Goal: Complete application form: Complete application form

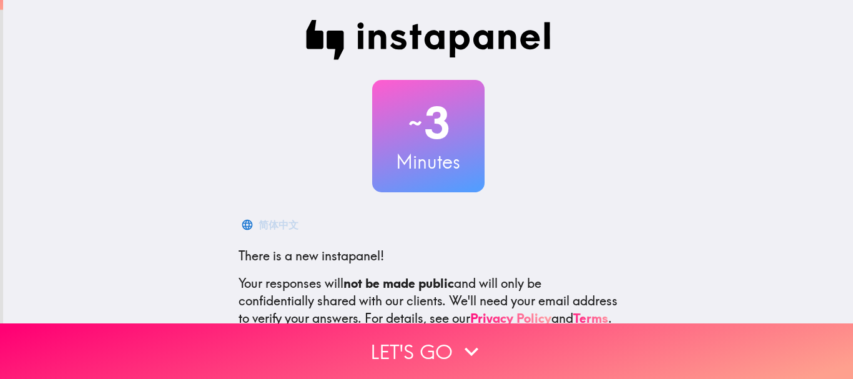
scroll to position [140, 0]
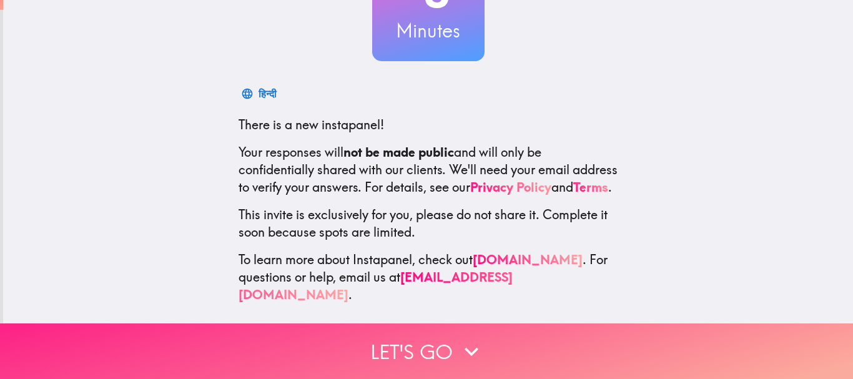
drag, startPoint x: 408, startPoint y: 348, endPoint x: 408, endPoint y: 316, distance: 31.8
click at [408, 347] on button "Let's go" at bounding box center [426, 351] width 853 height 56
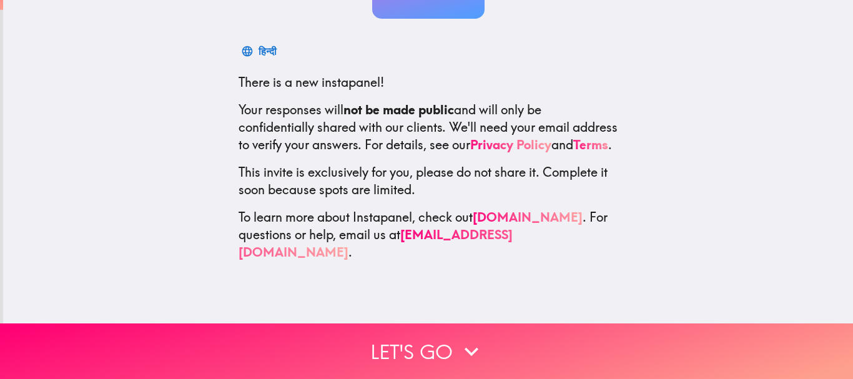
scroll to position [0, 0]
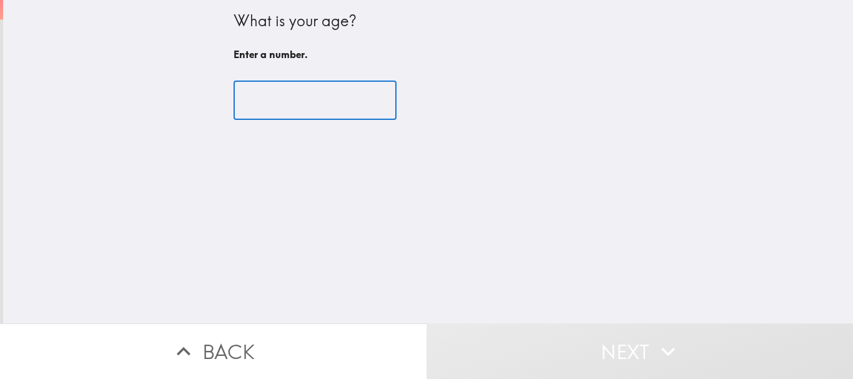
click at [308, 100] on input "number" at bounding box center [314, 100] width 163 height 39
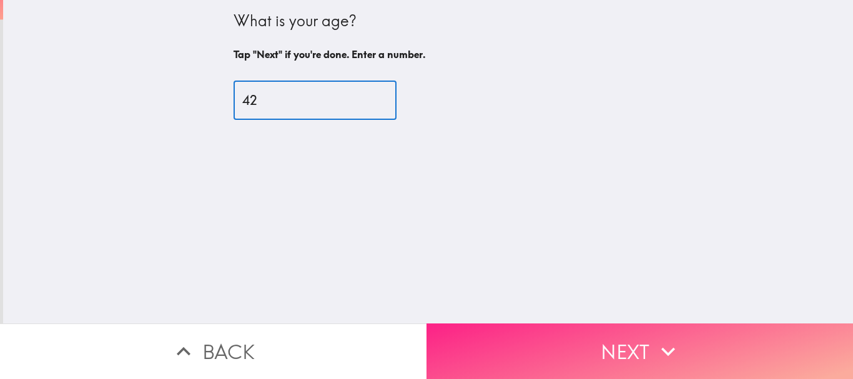
type input "42"
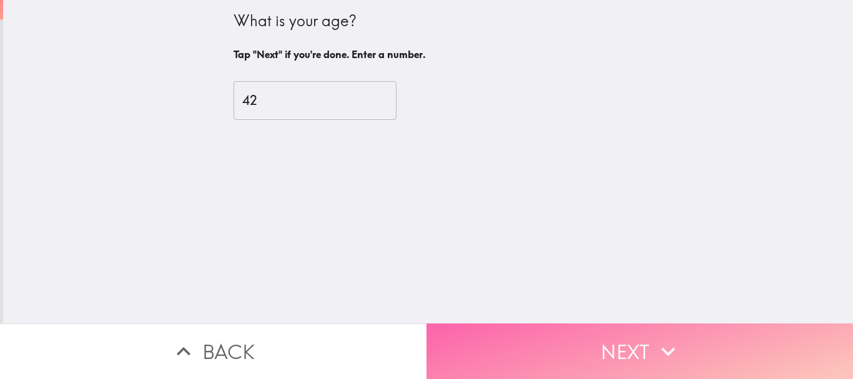
click at [552, 358] on button "Next" at bounding box center [639, 351] width 426 height 56
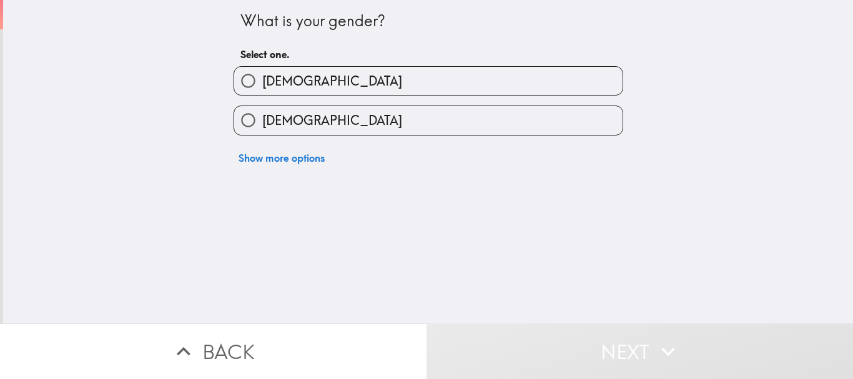
click at [300, 81] on label "[DEMOGRAPHIC_DATA]" at bounding box center [428, 81] width 388 height 28
click at [262, 81] on input "[DEMOGRAPHIC_DATA]" at bounding box center [248, 81] width 28 height 28
radio input "true"
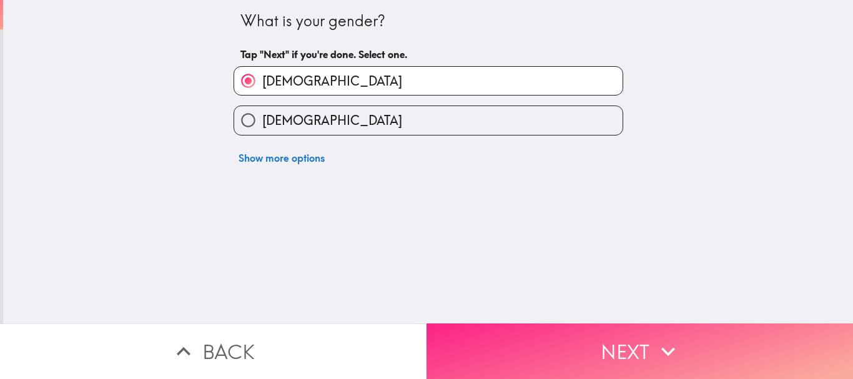
click at [602, 335] on button "Next" at bounding box center [639, 351] width 426 height 56
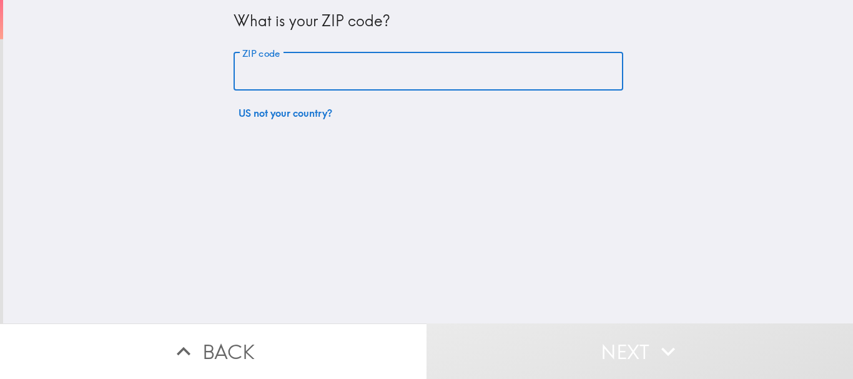
click at [280, 72] on input "ZIP code" at bounding box center [427, 71] width 389 height 39
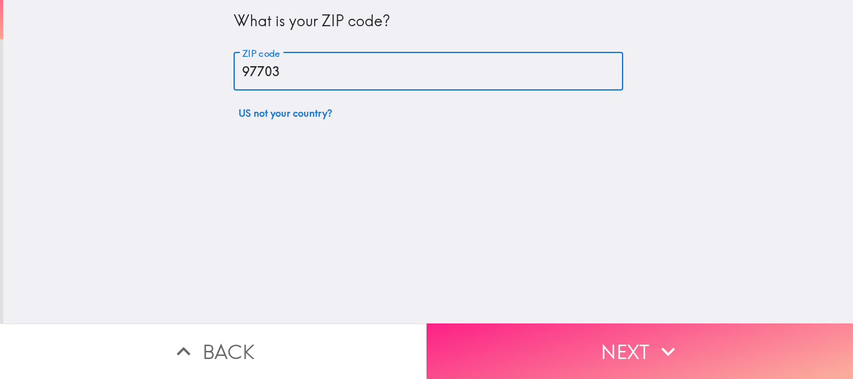
type input "97703"
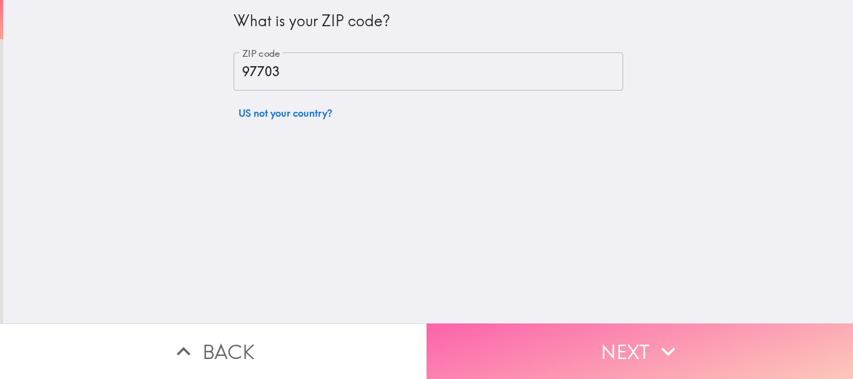
click at [471, 358] on button "Next" at bounding box center [639, 351] width 426 height 56
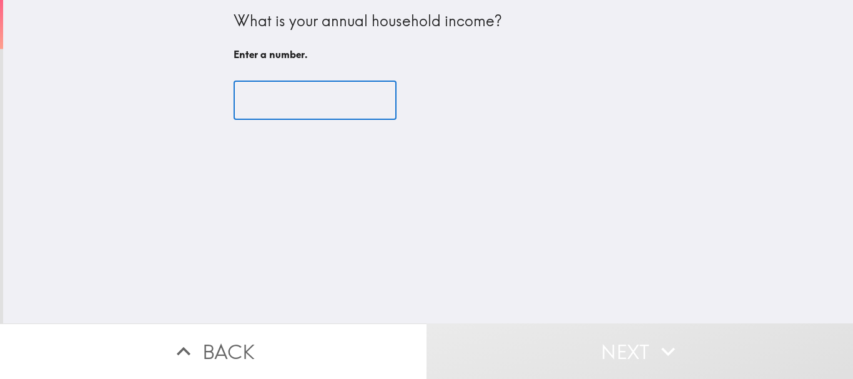
click at [307, 107] on input "number" at bounding box center [314, 100] width 163 height 39
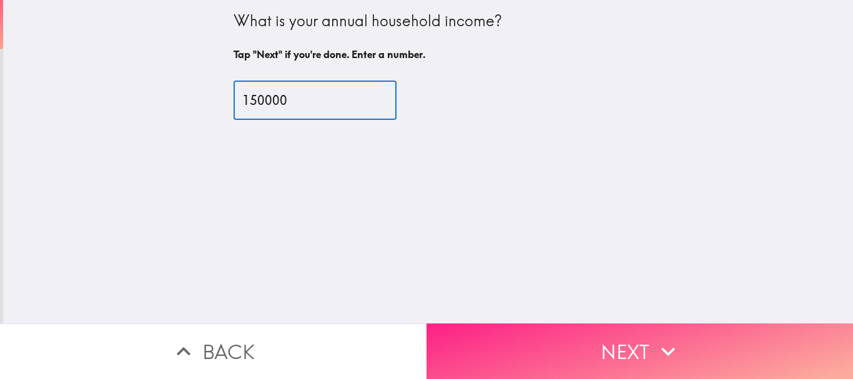
type input "150000"
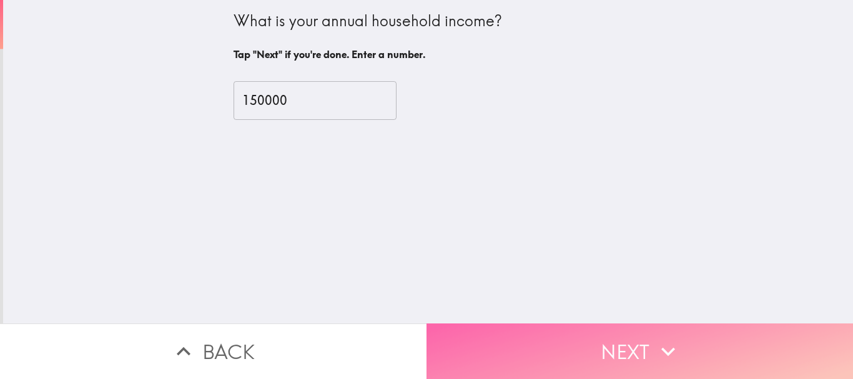
click at [468, 340] on button "Next" at bounding box center [639, 351] width 426 height 56
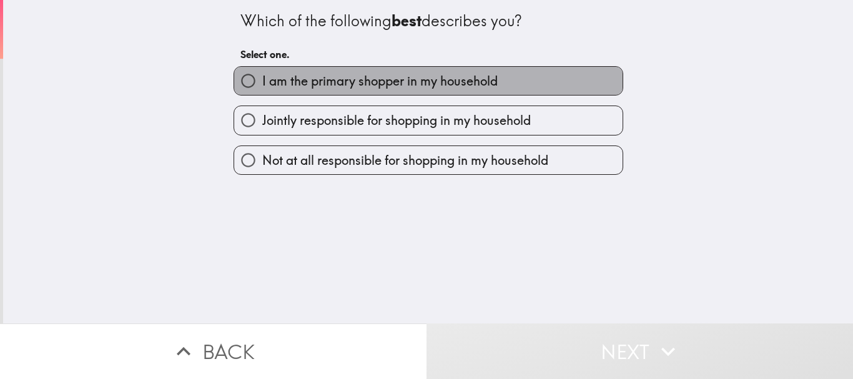
click at [323, 85] on span "I am the primary shopper in my household" at bounding box center [379, 80] width 235 height 17
click at [262, 85] on input "I am the primary shopper in my household" at bounding box center [248, 81] width 28 height 28
radio input "true"
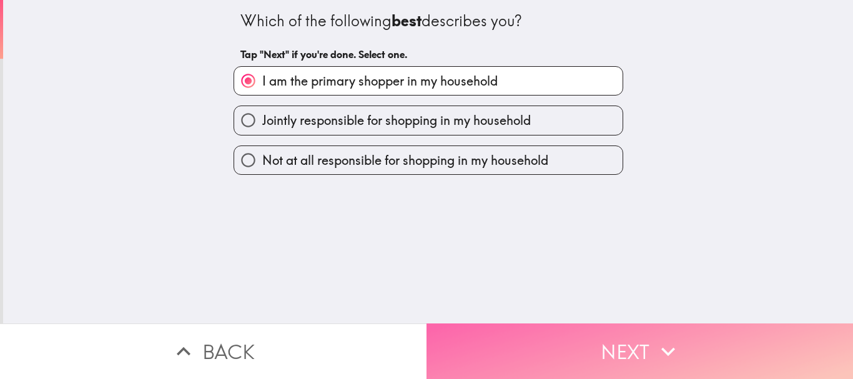
click at [537, 332] on button "Next" at bounding box center [639, 351] width 426 height 56
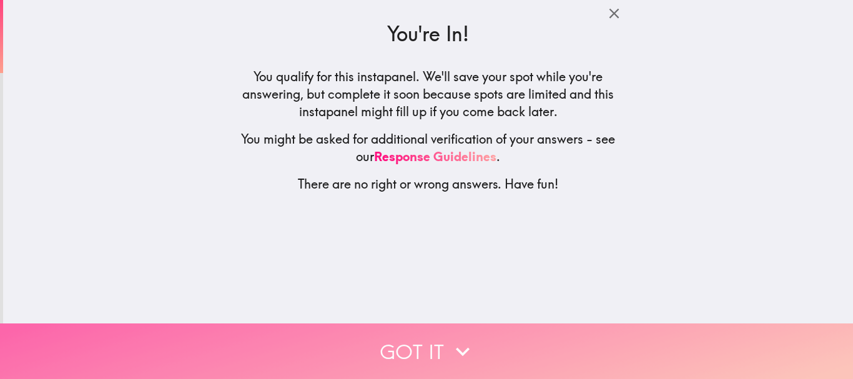
click at [470, 338] on icon "button" at bounding box center [462, 351] width 27 height 27
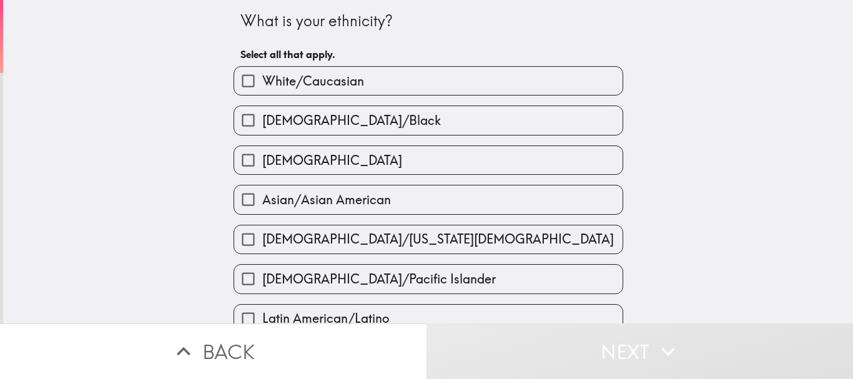
click at [323, 83] on span "White/Caucasian" at bounding box center [313, 80] width 102 height 17
click at [262, 83] on input "White/Caucasian" at bounding box center [248, 81] width 28 height 28
checkbox input "true"
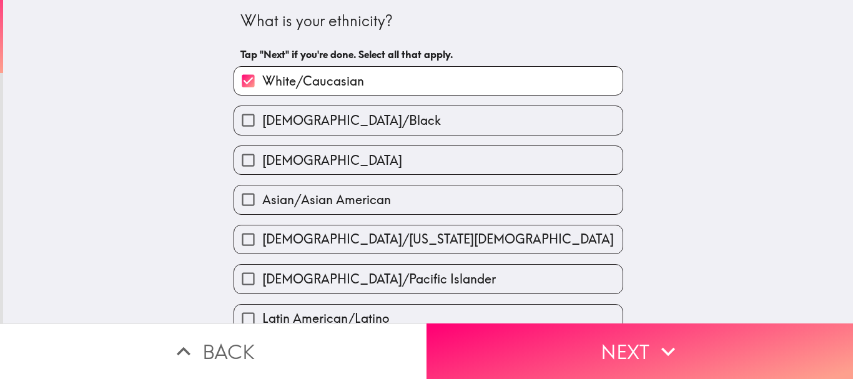
scroll to position [250, 0]
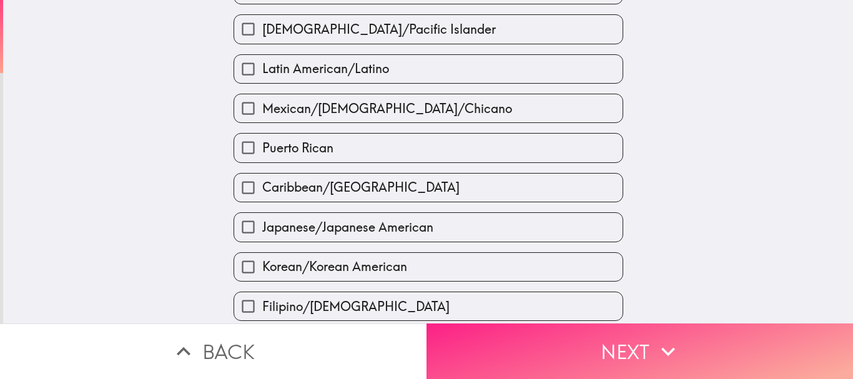
click at [552, 340] on button "Next" at bounding box center [639, 351] width 426 height 56
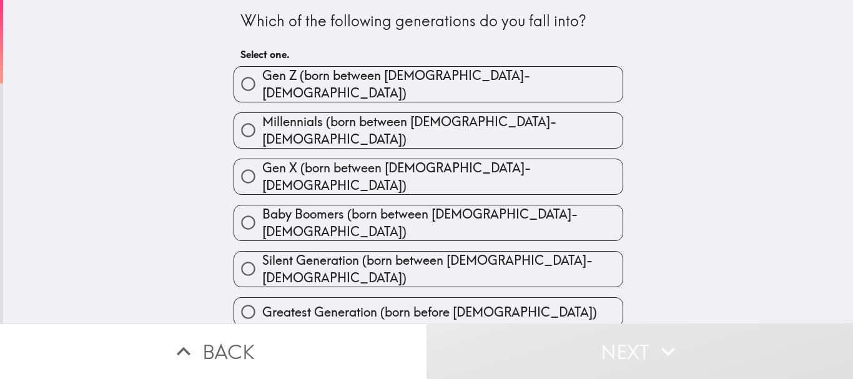
click at [376, 120] on span "Millennials (born between [DEMOGRAPHIC_DATA]-[DEMOGRAPHIC_DATA])" at bounding box center [442, 130] width 360 height 35
click at [262, 120] on input "Millennials (born between [DEMOGRAPHIC_DATA]-[DEMOGRAPHIC_DATA])" at bounding box center [248, 130] width 28 height 28
radio input "true"
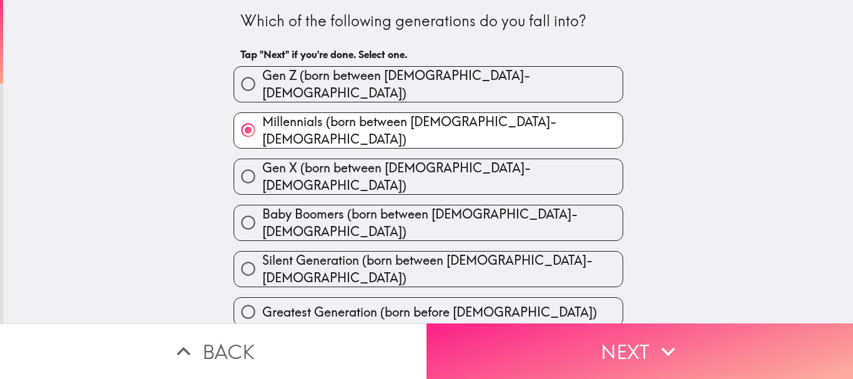
click at [528, 337] on button "Next" at bounding box center [639, 351] width 426 height 56
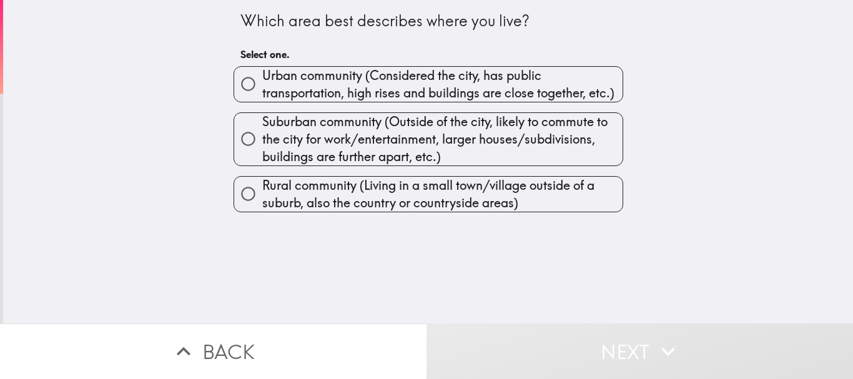
click at [326, 122] on span "Suburban community (Outside of the city, likely to commute to the city for work…" at bounding box center [442, 139] width 360 height 52
click at [262, 125] on input "Suburban community (Outside of the city, likely to commute to the city for work…" at bounding box center [248, 139] width 28 height 28
radio input "true"
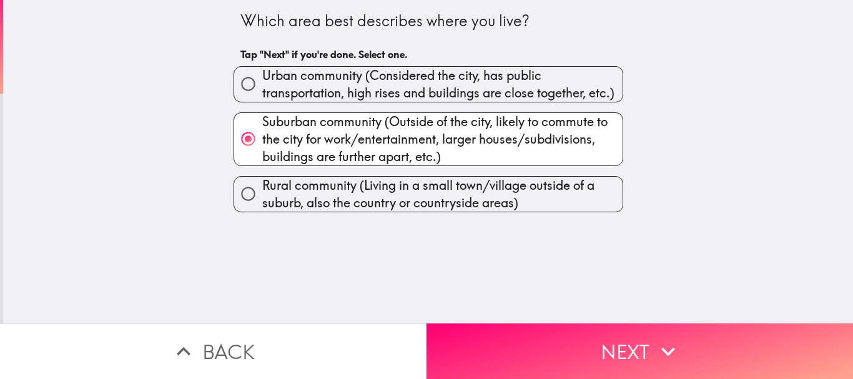
click at [360, 82] on span "Urban community (Considered the city, has public transportation, high rises and…" at bounding box center [442, 84] width 360 height 35
click at [262, 82] on input "Urban community (Considered the city, has public transportation, high rises and…" at bounding box center [248, 84] width 28 height 28
radio input "true"
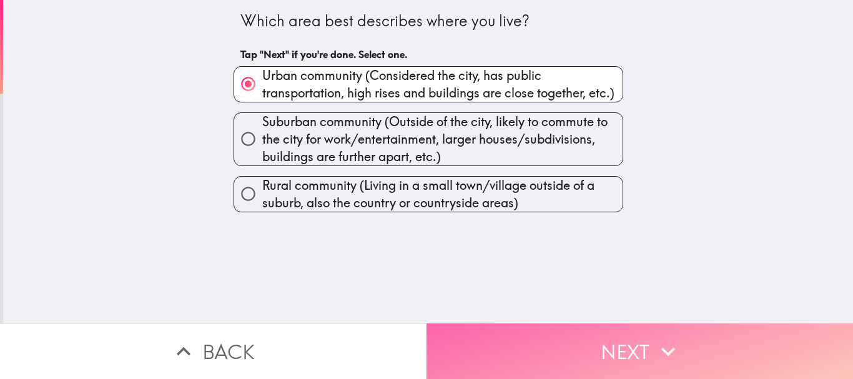
click at [539, 338] on button "Next" at bounding box center [639, 351] width 426 height 56
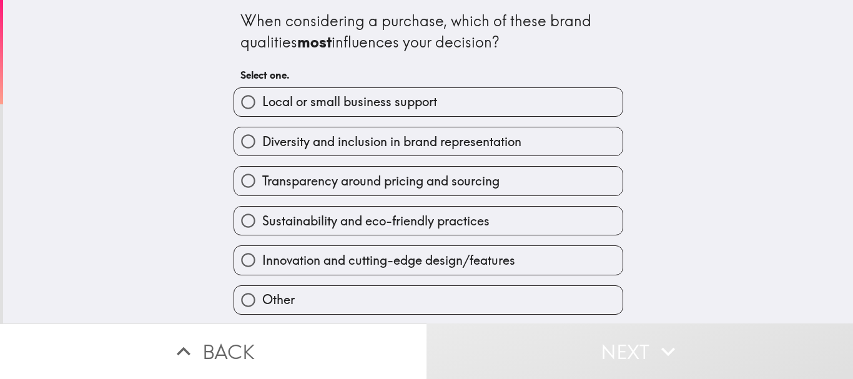
click at [281, 144] on span "Diversity and inclusion in brand representation" at bounding box center [391, 141] width 259 height 17
click at [262, 144] on input "Diversity and inclusion in brand representation" at bounding box center [248, 141] width 28 height 28
radio input "true"
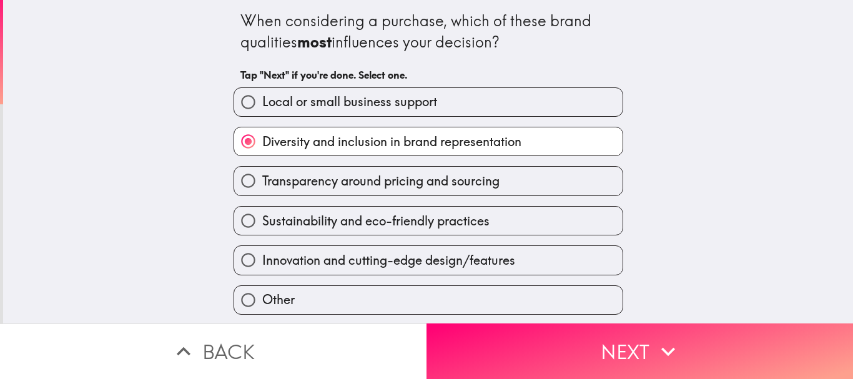
scroll to position [41, 0]
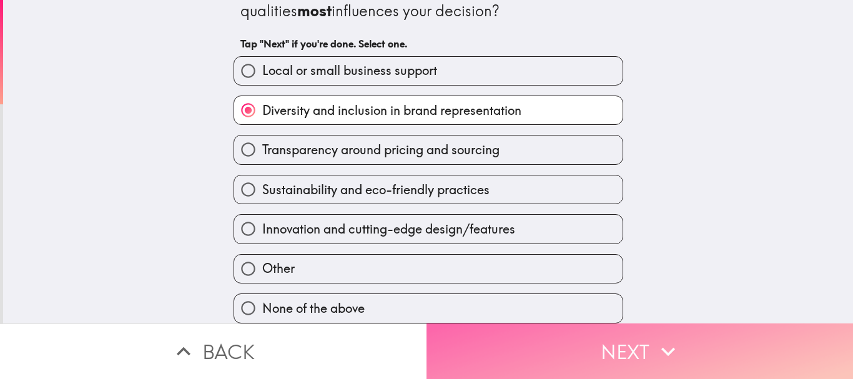
click at [513, 337] on button "Next" at bounding box center [639, 351] width 426 height 56
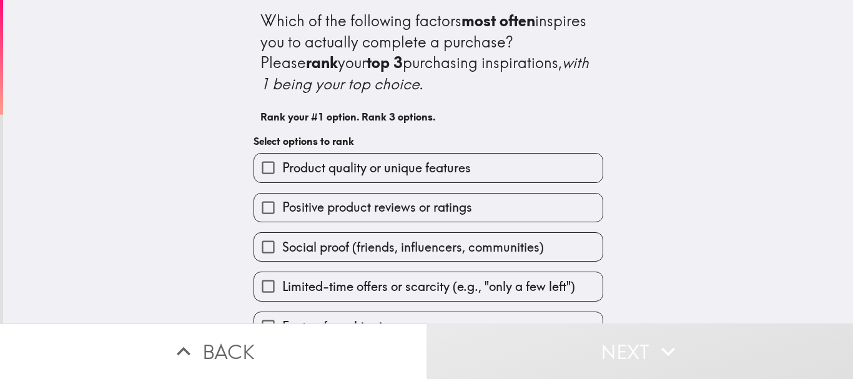
click at [361, 153] on div "Product quality or unique features" at bounding box center [428, 167] width 350 height 29
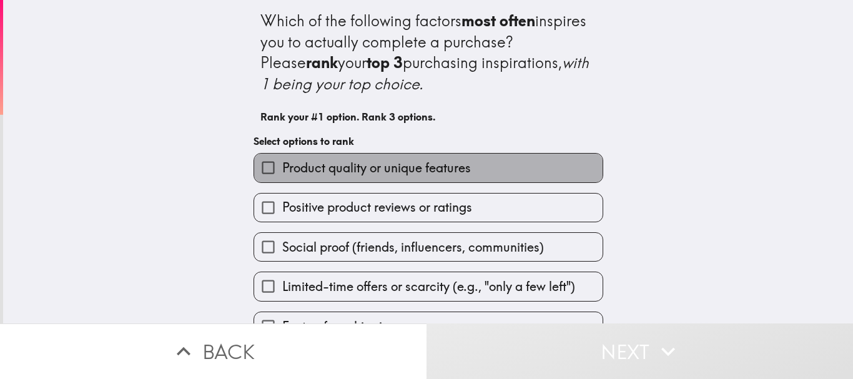
click at [343, 170] on span "Product quality or unique features" at bounding box center [376, 167] width 188 height 17
click at [282, 170] on input "Product quality or unique features" at bounding box center [268, 168] width 28 height 28
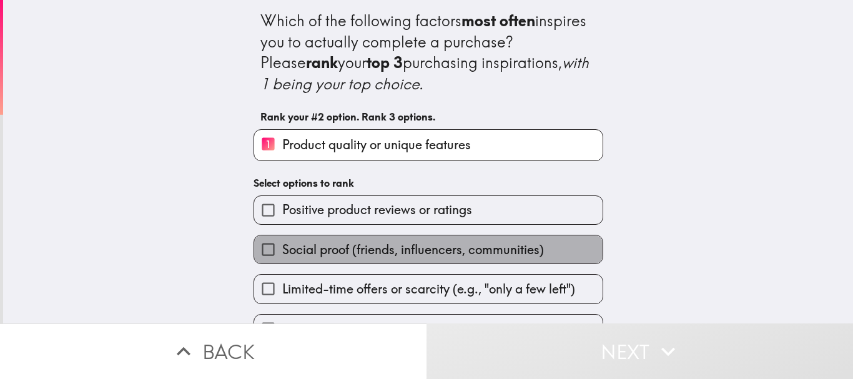
click at [347, 253] on span "Social proof (friends, influencers, communities)" at bounding box center [413, 249] width 262 height 17
click at [282, 253] on input "Social proof (friends, influencers, communities)" at bounding box center [268, 249] width 28 height 28
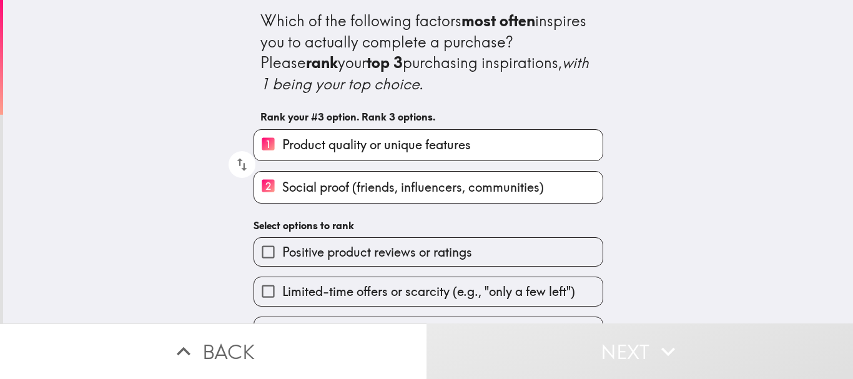
scroll to position [118, 0]
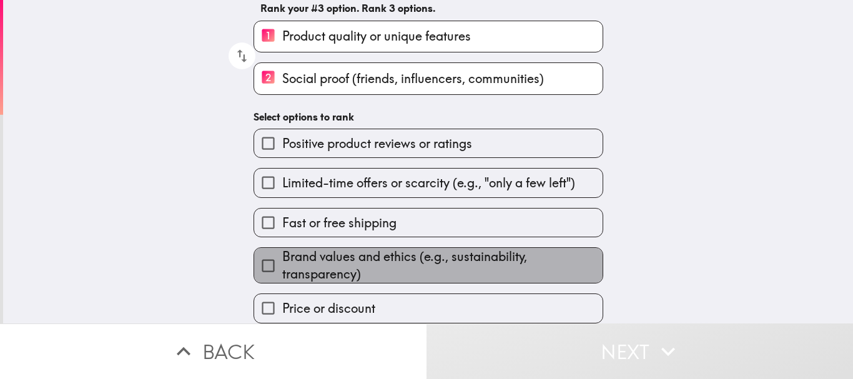
click at [330, 248] on span "Brand values and ethics (e.g., sustainability, transparency)" at bounding box center [442, 265] width 320 height 35
click at [282, 252] on input "Brand values and ethics (e.g., sustainability, transparency)" at bounding box center [268, 266] width 28 height 28
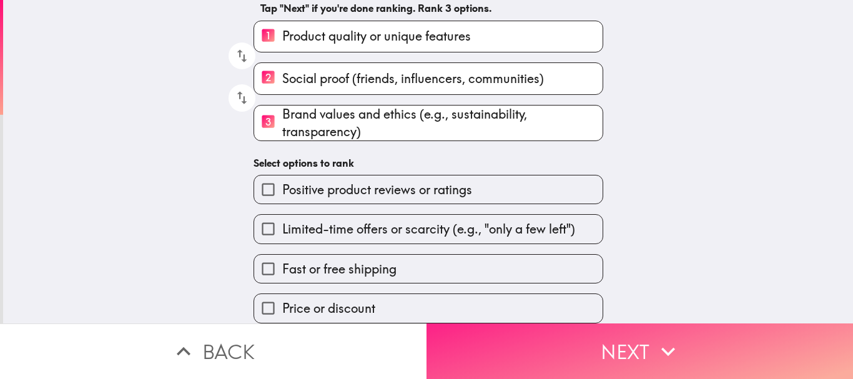
click at [537, 344] on button "Next" at bounding box center [639, 351] width 426 height 56
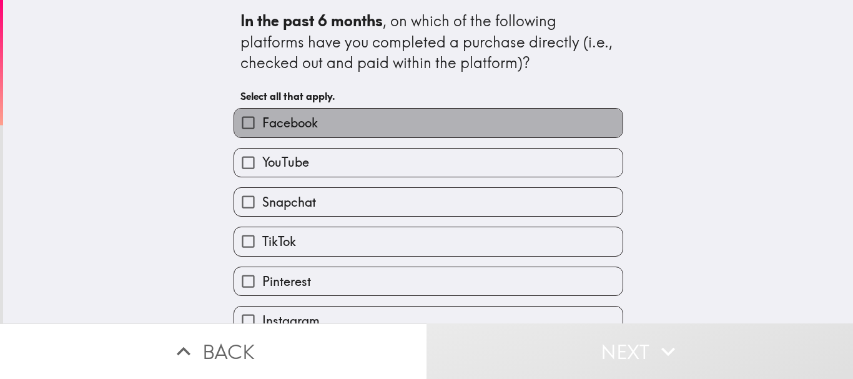
click at [338, 123] on label "Facebook" at bounding box center [428, 123] width 388 height 28
click at [262, 123] on input "Facebook" at bounding box center [248, 123] width 28 height 28
checkbox input "true"
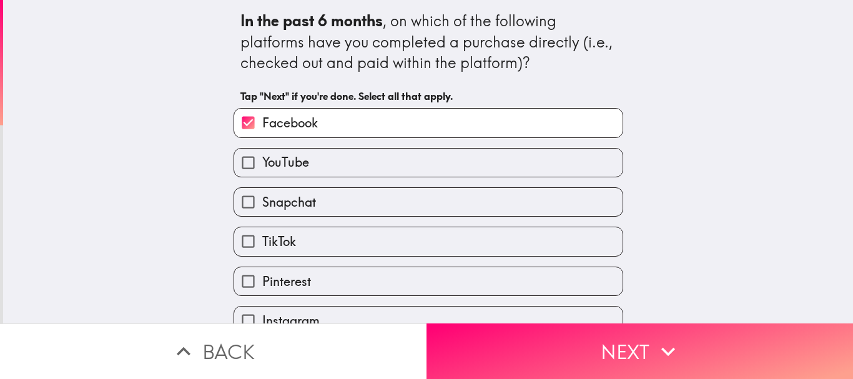
scroll to position [61, 0]
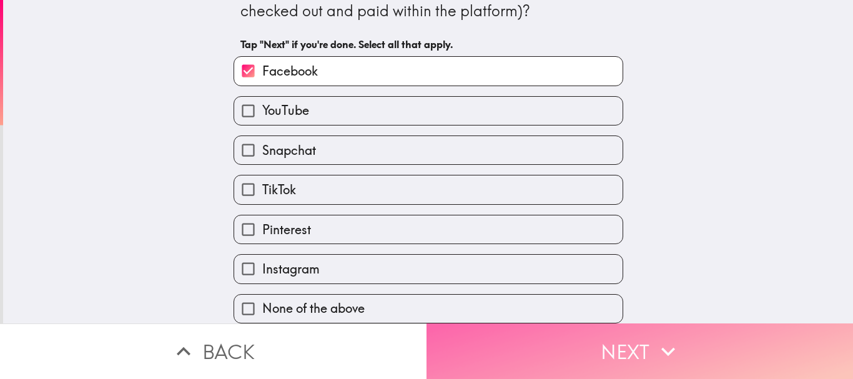
click at [561, 332] on button "Next" at bounding box center [639, 351] width 426 height 56
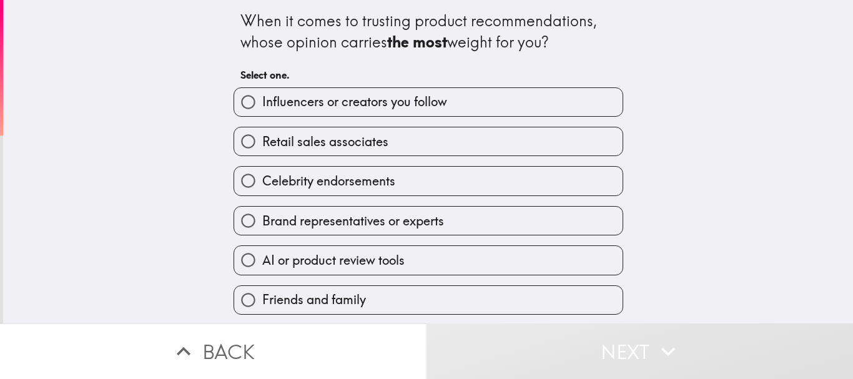
click at [359, 143] on span "Retail sales associates" at bounding box center [325, 141] width 126 height 17
click at [262, 143] on input "Retail sales associates" at bounding box center [248, 141] width 28 height 28
radio input "true"
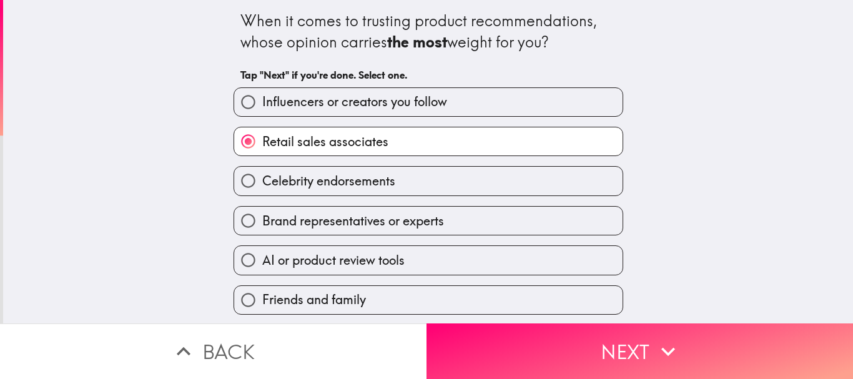
scroll to position [1, 0]
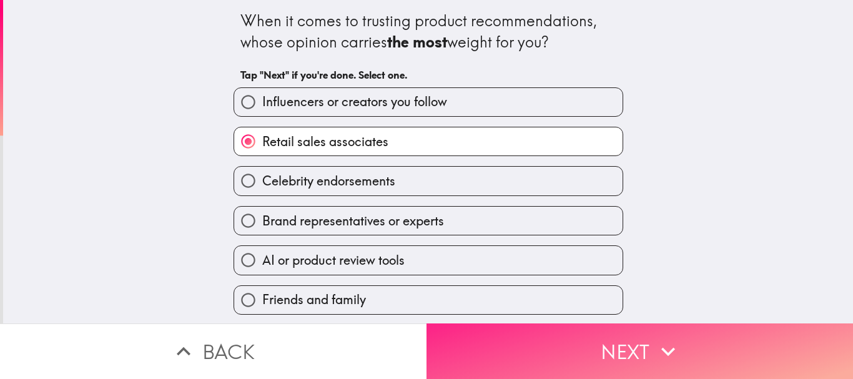
click at [560, 342] on button "Next" at bounding box center [639, 351] width 426 height 56
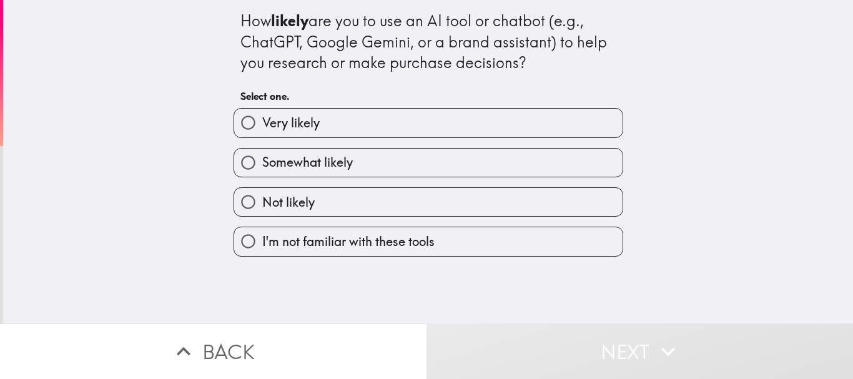
click at [341, 127] on label "Very likely" at bounding box center [428, 123] width 388 height 28
click at [262, 127] on input "Very likely" at bounding box center [248, 123] width 28 height 28
radio input "true"
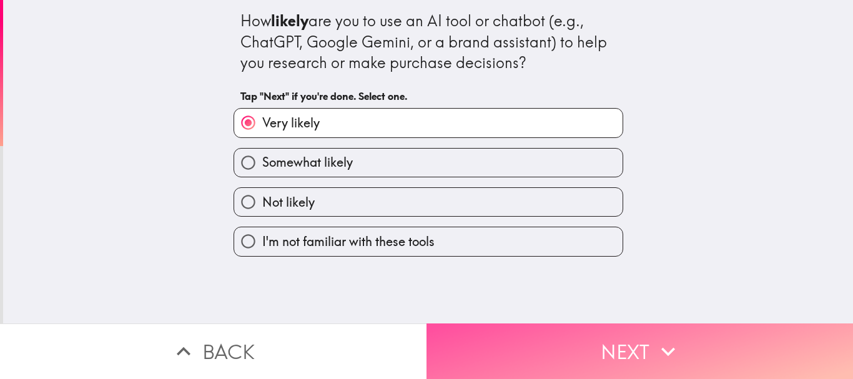
drag, startPoint x: 539, startPoint y: 335, endPoint x: 496, endPoint y: 254, distance: 92.2
click at [539, 336] on button "Next" at bounding box center [639, 351] width 426 height 56
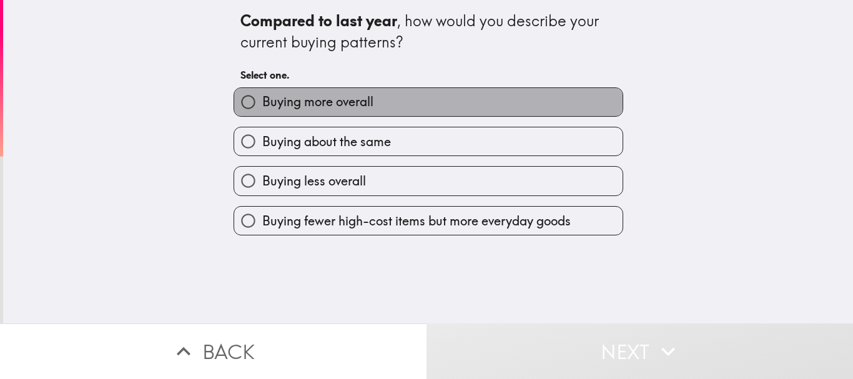
click at [356, 105] on span "Buying more overall" at bounding box center [317, 101] width 111 height 17
click at [262, 105] on input "Buying more overall" at bounding box center [248, 102] width 28 height 28
radio input "true"
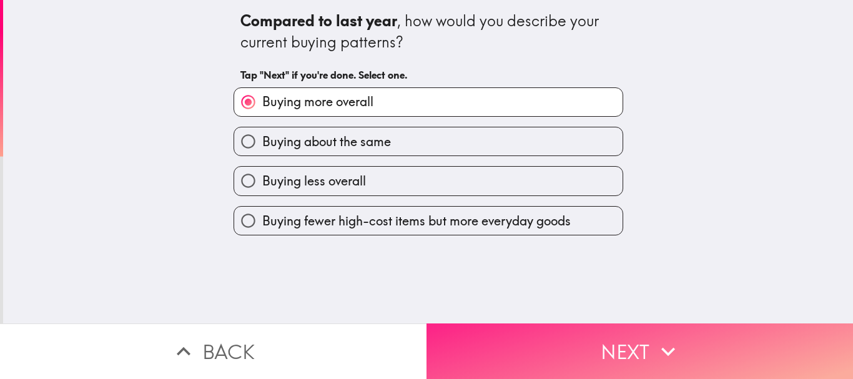
click at [549, 326] on button "Next" at bounding box center [639, 351] width 426 height 56
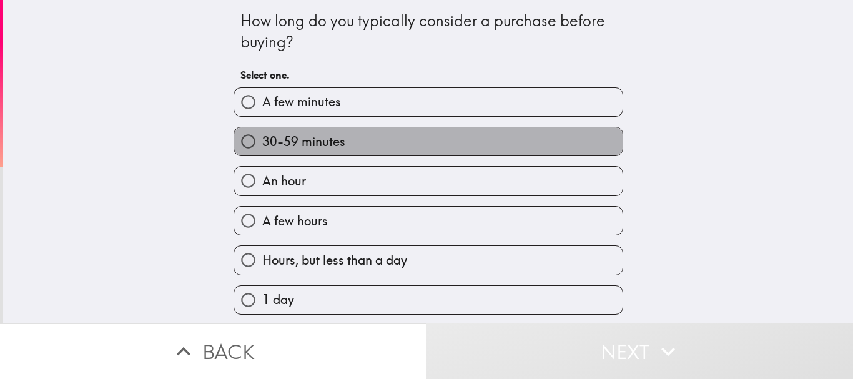
click at [316, 137] on span "30-59 minutes" at bounding box center [303, 141] width 83 height 17
click at [262, 137] on input "30-59 minutes" at bounding box center [248, 141] width 28 height 28
radio input "true"
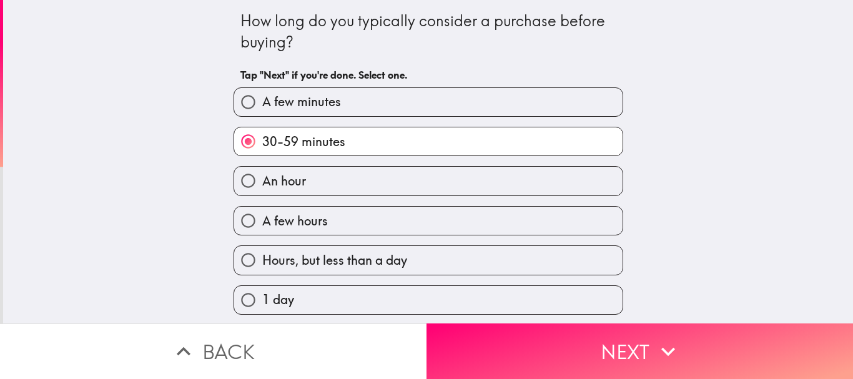
scroll to position [250, 0]
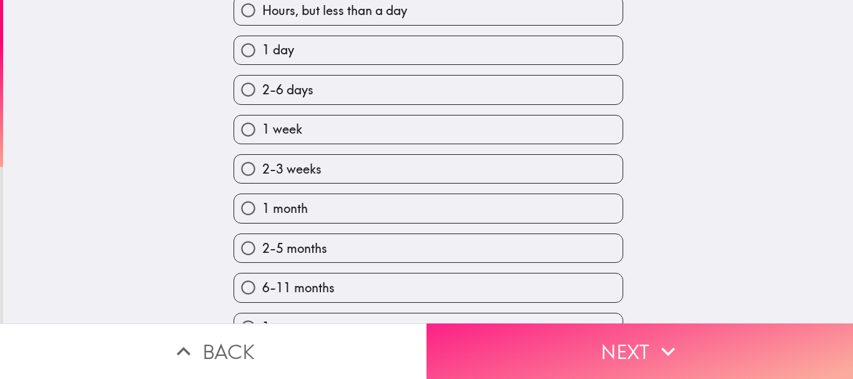
click at [530, 334] on button "Next" at bounding box center [639, 351] width 426 height 56
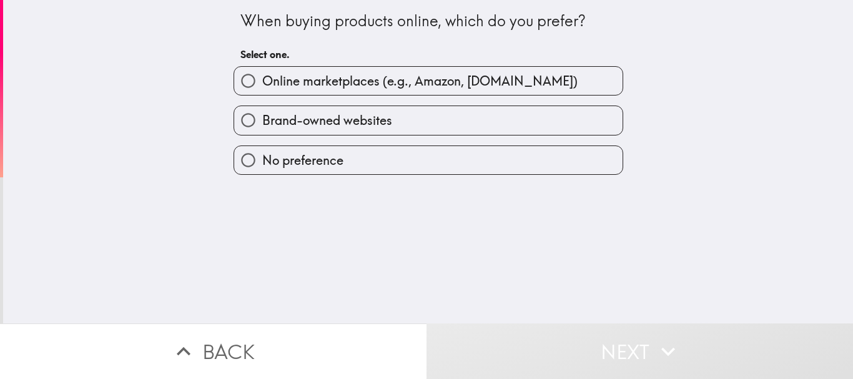
click at [330, 120] on span "Brand-owned websites" at bounding box center [327, 120] width 130 height 17
click at [262, 120] on input "Brand-owned websites" at bounding box center [248, 120] width 28 height 28
radio input "true"
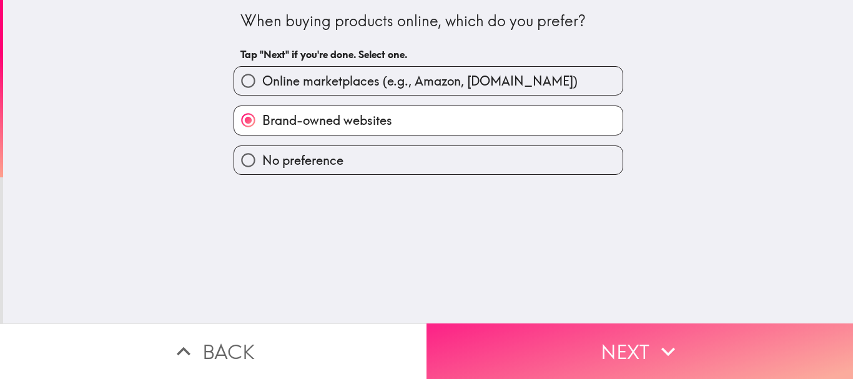
click at [510, 333] on button "Next" at bounding box center [639, 351] width 426 height 56
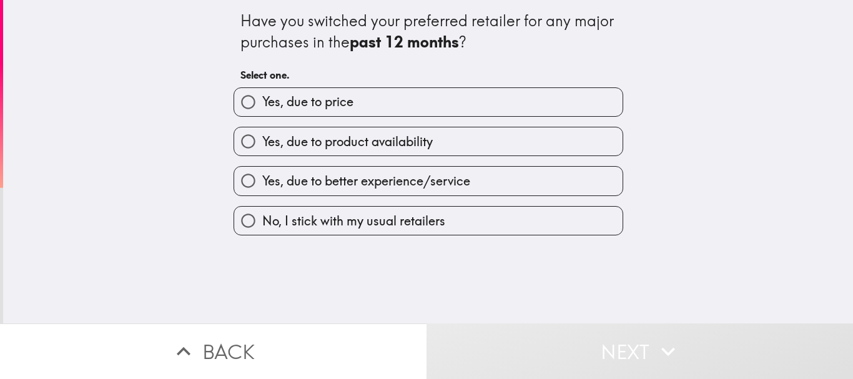
click at [346, 101] on label "Yes, due to price" at bounding box center [428, 102] width 388 height 28
click at [262, 101] on input "Yes, due to price" at bounding box center [248, 102] width 28 height 28
radio input "true"
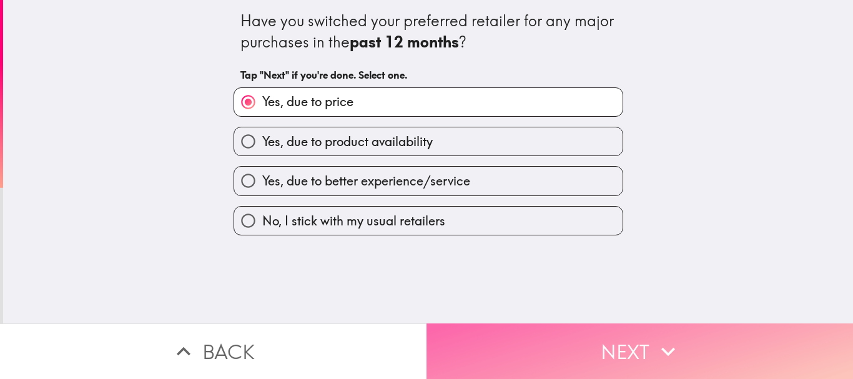
click at [556, 346] on button "Next" at bounding box center [639, 351] width 426 height 56
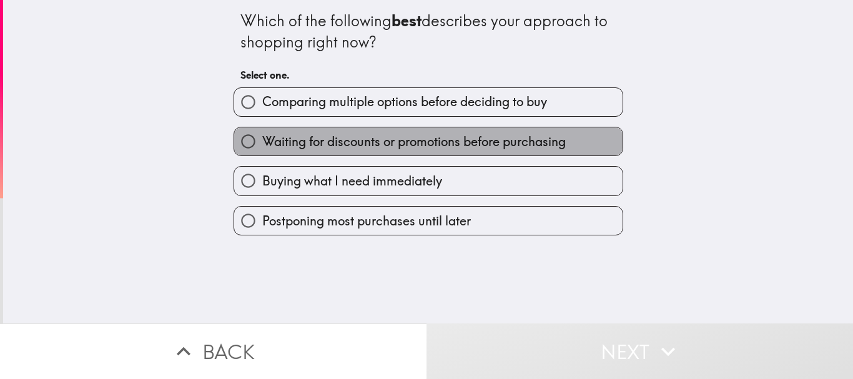
click at [385, 147] on span "Waiting for discounts or promotions before purchasing" at bounding box center [413, 141] width 303 height 17
click at [262, 147] on input "Waiting for discounts or promotions before purchasing" at bounding box center [248, 141] width 28 height 28
radio input "true"
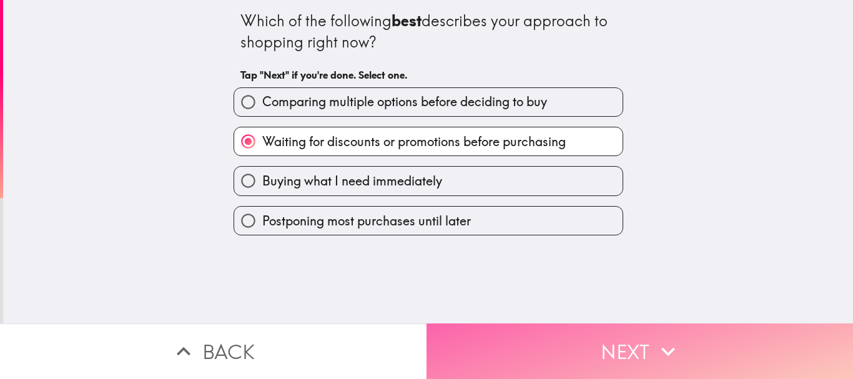
click at [524, 323] on button "Next" at bounding box center [639, 351] width 426 height 56
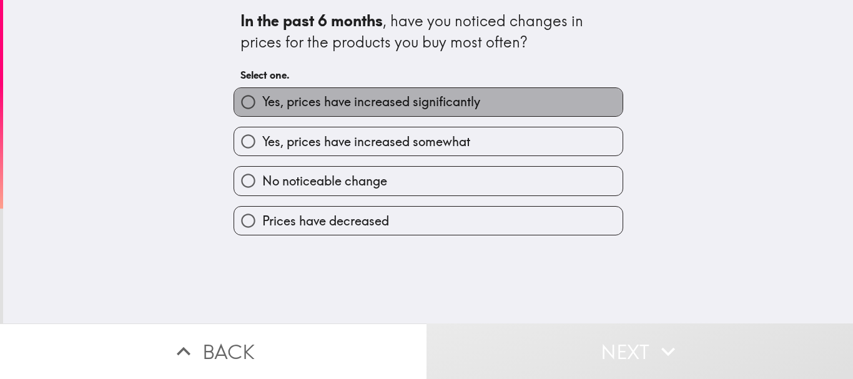
click at [359, 114] on label "Yes, prices have increased significantly" at bounding box center [428, 102] width 388 height 28
click at [262, 114] on input "Yes, prices have increased significantly" at bounding box center [248, 102] width 28 height 28
radio input "true"
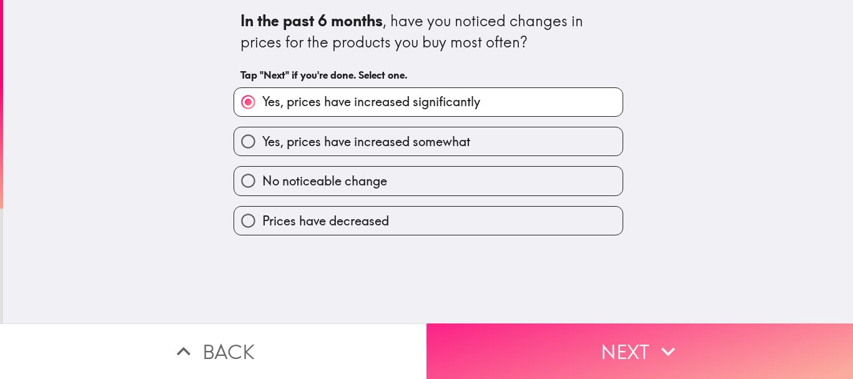
click at [537, 334] on button "Next" at bounding box center [639, 351] width 426 height 56
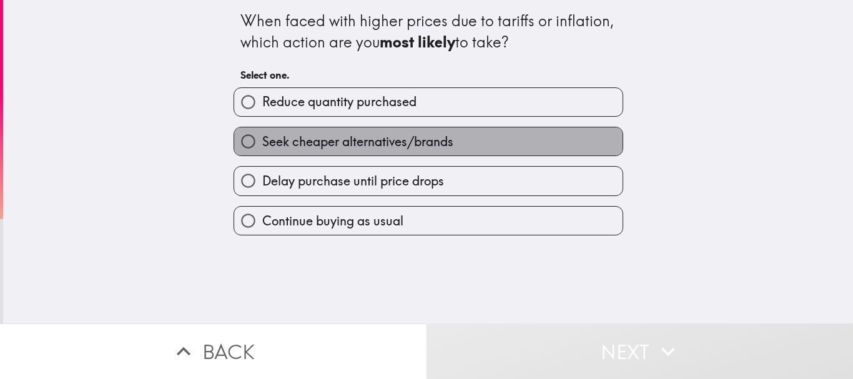
click at [364, 130] on label "Seek cheaper alternatives/brands" at bounding box center [428, 141] width 388 height 28
click at [262, 130] on input "Seek cheaper alternatives/brands" at bounding box center [248, 141] width 28 height 28
radio input "true"
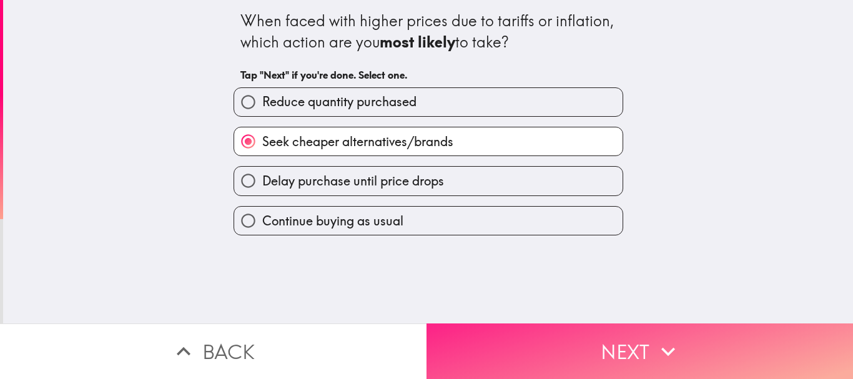
click at [523, 332] on button "Next" at bounding box center [639, 351] width 426 height 56
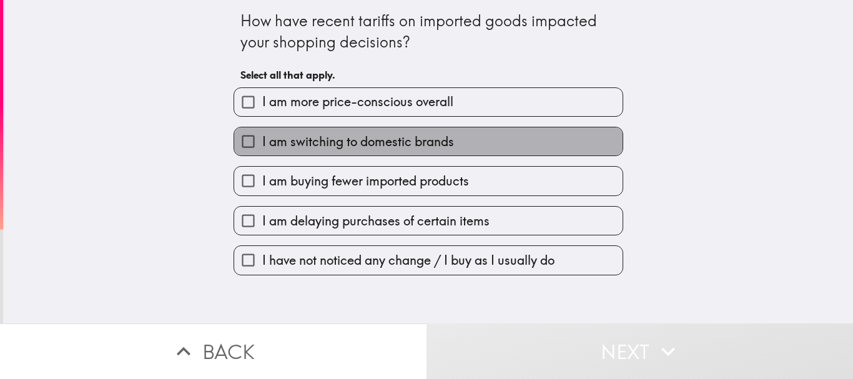
click at [371, 154] on label "I am switching to domestic brands" at bounding box center [428, 141] width 388 height 28
click at [262, 154] on input "I am switching to domestic brands" at bounding box center [248, 141] width 28 height 28
checkbox input "true"
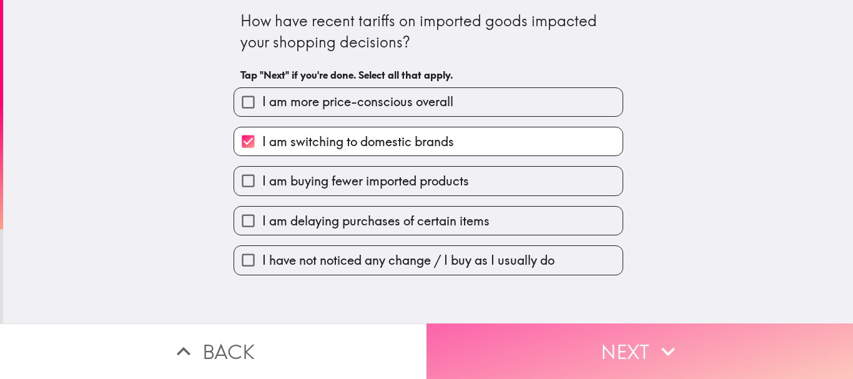
click at [543, 343] on button "Next" at bounding box center [639, 351] width 426 height 56
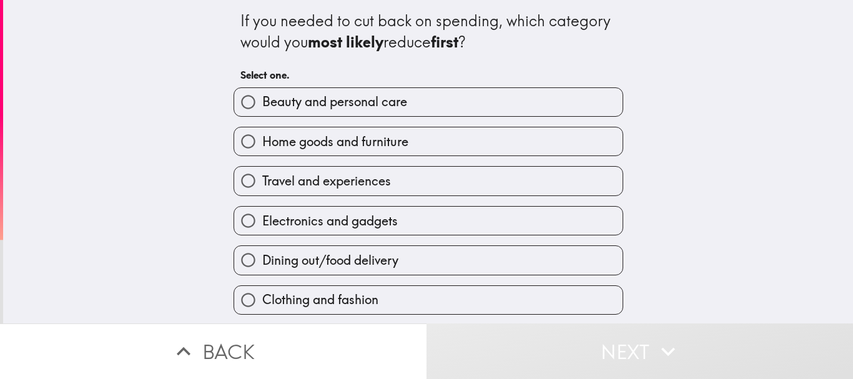
click at [338, 119] on div "Home goods and furniture" at bounding box center [422, 136] width 399 height 39
click at [335, 104] on span "Beauty and personal care" at bounding box center [334, 101] width 145 height 17
click at [262, 104] on input "Beauty and personal care" at bounding box center [248, 102] width 28 height 28
radio input "true"
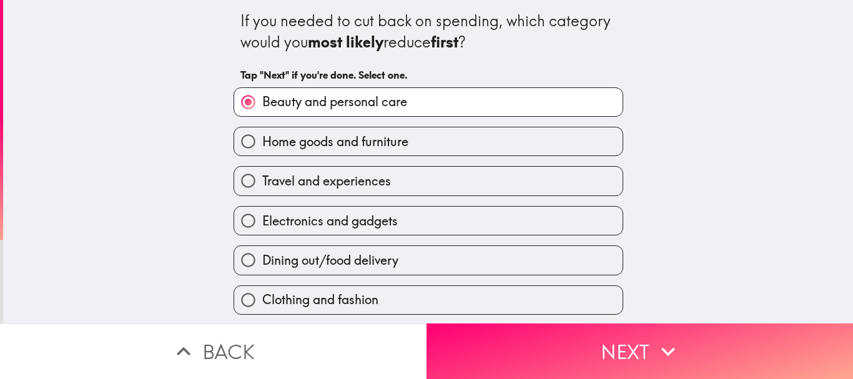
scroll to position [80, 0]
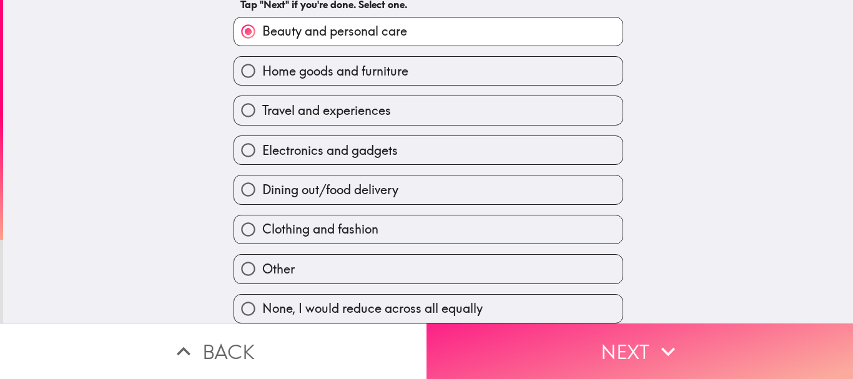
click at [530, 335] on button "Next" at bounding box center [639, 351] width 426 height 56
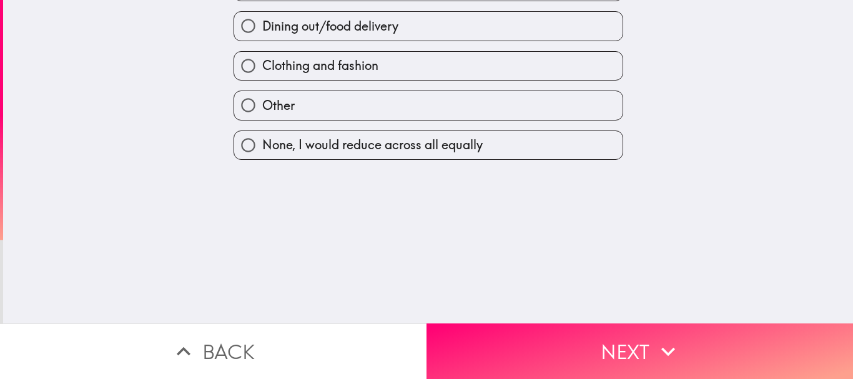
scroll to position [0, 0]
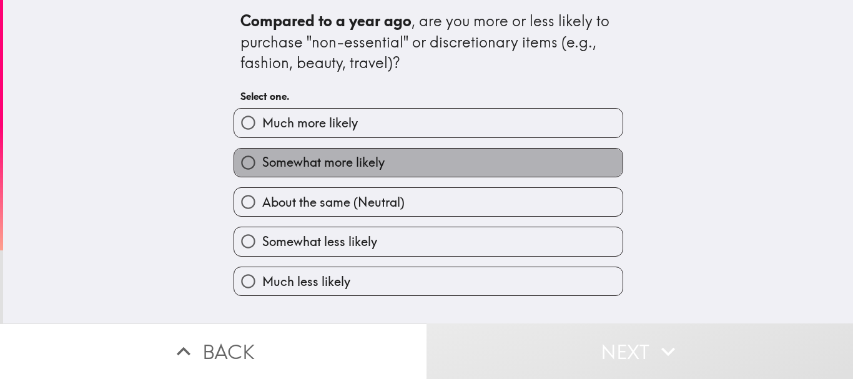
click at [325, 157] on span "Somewhat more likely" at bounding box center [323, 162] width 122 height 17
click at [262, 157] on input "Somewhat more likely" at bounding box center [248, 163] width 28 height 28
radio input "true"
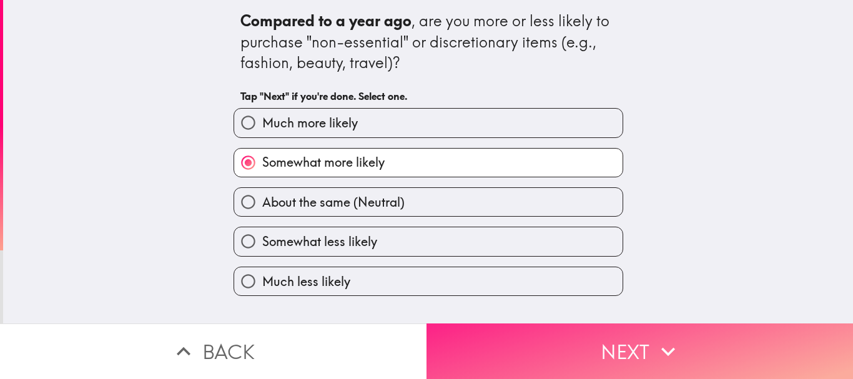
click at [530, 326] on button "Next" at bounding box center [639, 351] width 426 height 56
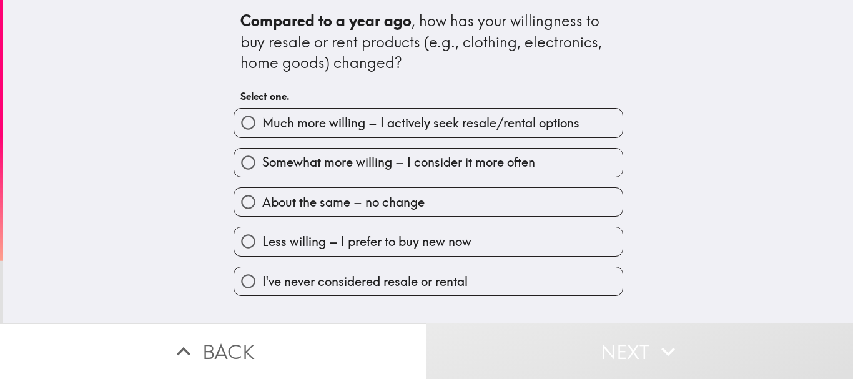
click at [386, 135] on label "Much more willing – I actively seek resale/rental options" at bounding box center [428, 123] width 388 height 28
click at [262, 135] on input "Much more willing – I actively seek resale/rental options" at bounding box center [248, 123] width 28 height 28
radio input "true"
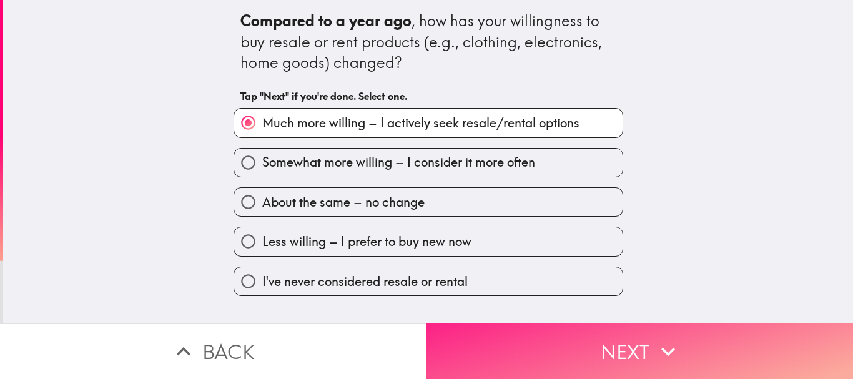
click at [518, 341] on button "Next" at bounding box center [639, 351] width 426 height 56
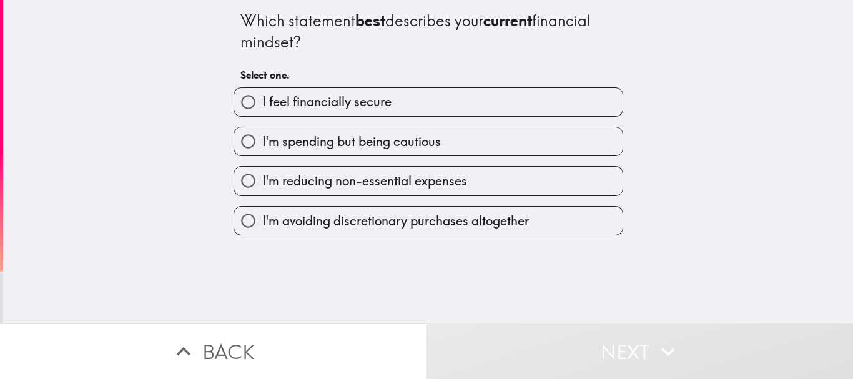
click at [363, 155] on label "I'm spending but being cautious" at bounding box center [428, 141] width 388 height 28
click at [262, 155] on input "I'm spending but being cautious" at bounding box center [248, 141] width 28 height 28
radio input "true"
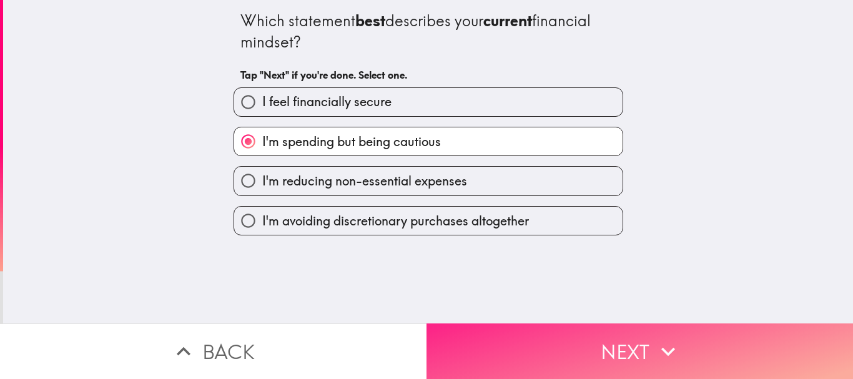
click at [497, 336] on button "Next" at bounding box center [639, 351] width 426 height 56
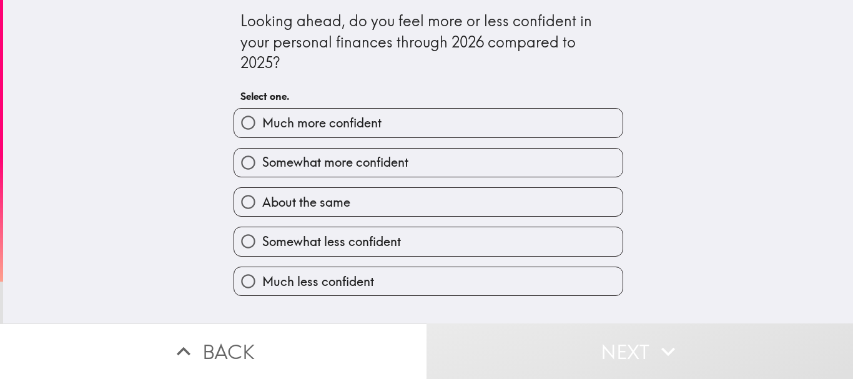
click at [357, 119] on span "Much more confident" at bounding box center [321, 122] width 119 height 17
click at [262, 119] on input "Much more confident" at bounding box center [248, 123] width 28 height 28
radio input "true"
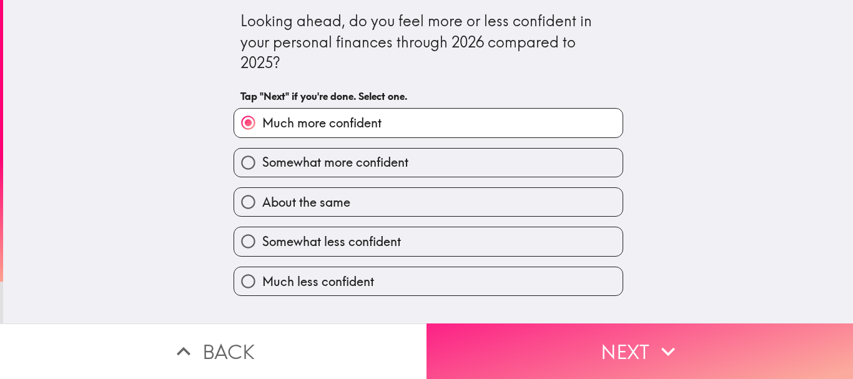
click at [528, 361] on button "Next" at bounding box center [639, 351] width 426 height 56
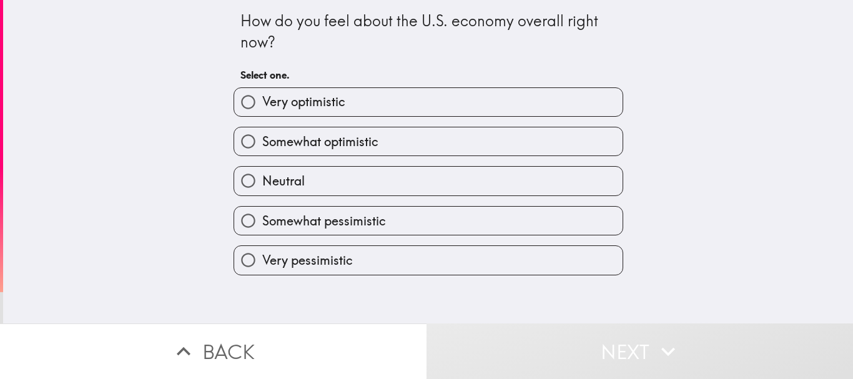
click at [379, 144] on label "Somewhat optimistic" at bounding box center [428, 141] width 388 height 28
click at [262, 144] on input "Somewhat optimistic" at bounding box center [248, 141] width 28 height 28
radio input "true"
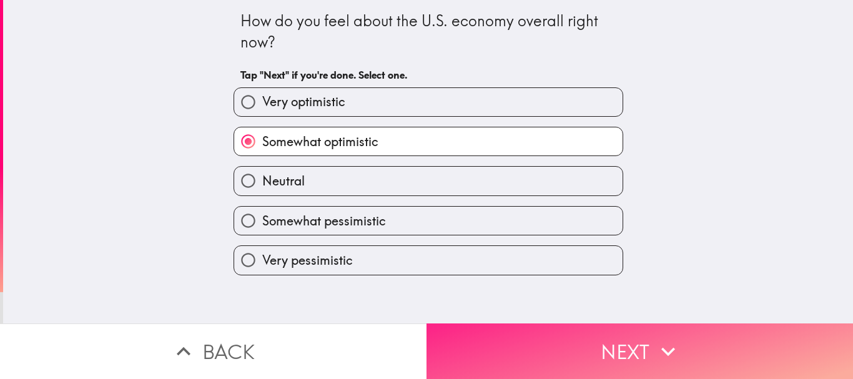
click at [523, 336] on button "Next" at bounding box center [639, 351] width 426 height 56
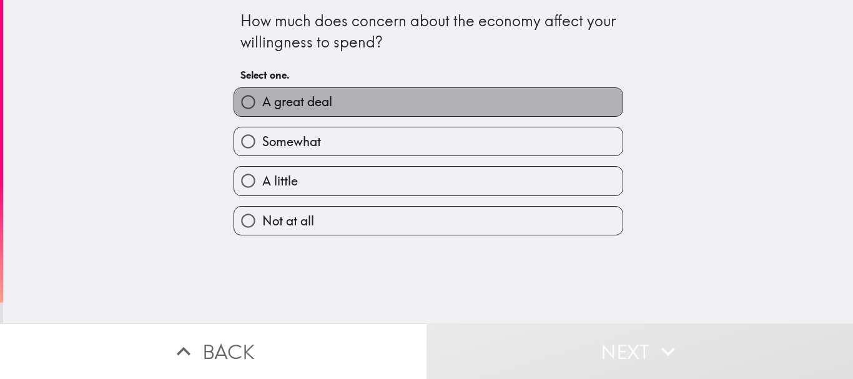
click at [354, 104] on label "A great deal" at bounding box center [428, 102] width 388 height 28
click at [262, 104] on input "A great deal" at bounding box center [248, 102] width 28 height 28
radio input "true"
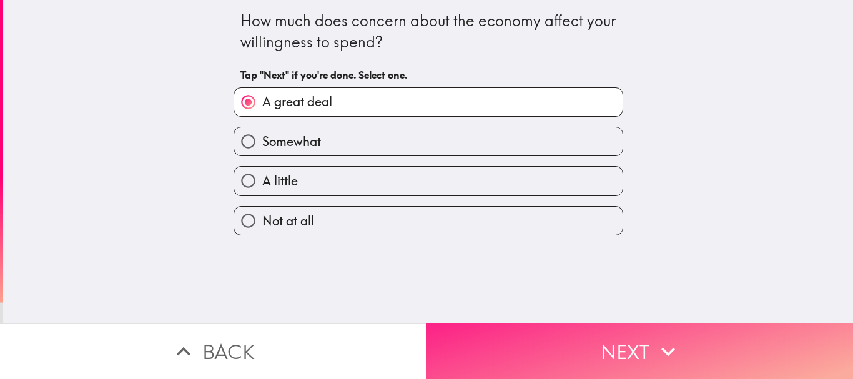
click at [566, 361] on button "Next" at bounding box center [639, 351] width 426 height 56
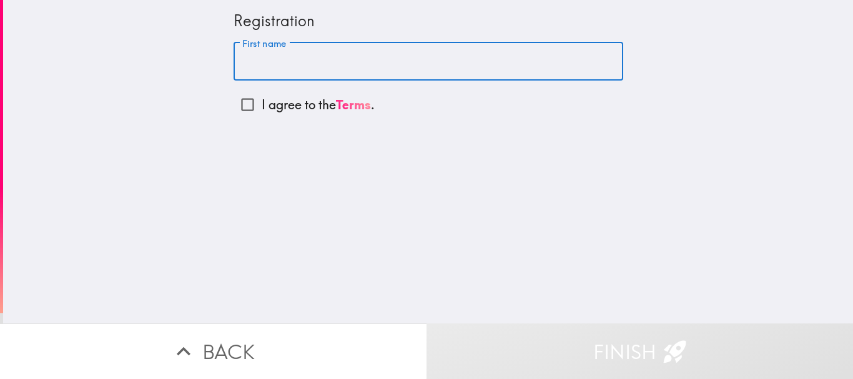
click at [325, 62] on input "First name" at bounding box center [427, 61] width 389 height 39
type input "[PERSON_NAME]"
click at [238, 106] on input "I agree to the Terms ." at bounding box center [247, 105] width 28 height 28
checkbox input "true"
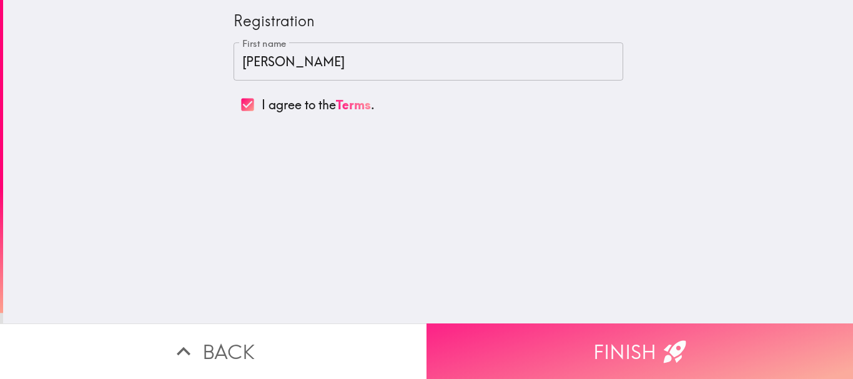
click at [533, 333] on button "Finish" at bounding box center [639, 351] width 426 height 56
